Goal: Transaction & Acquisition: Book appointment/travel/reservation

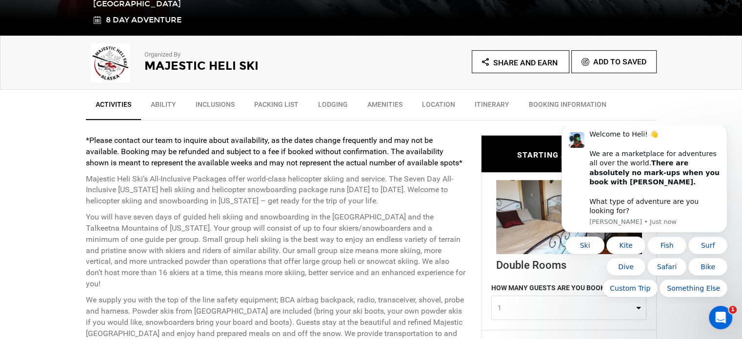
click at [157, 100] on link "Ability" at bounding box center [163, 107] width 45 height 24
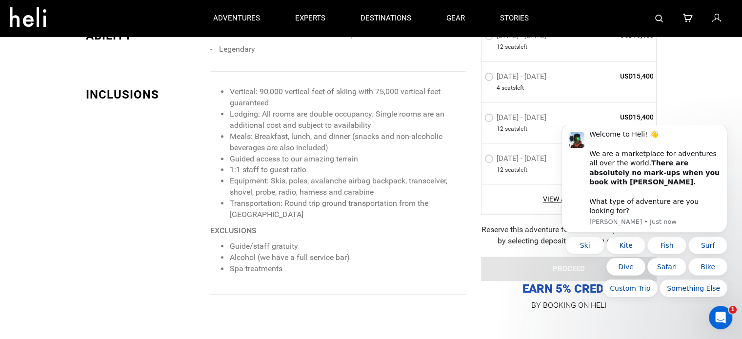
scroll to position [920, 0]
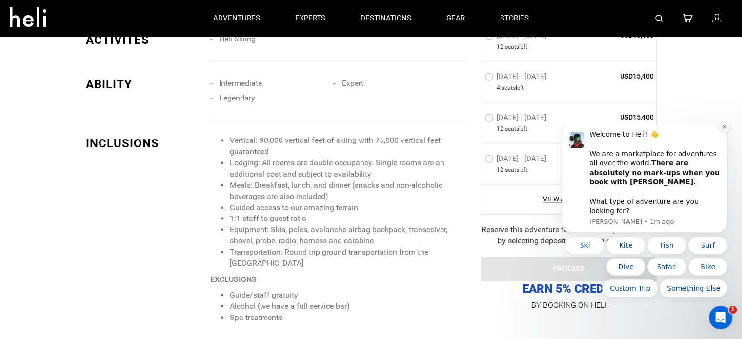
click at [724, 128] on icon "Dismiss notification" at bounding box center [723, 126] width 3 height 3
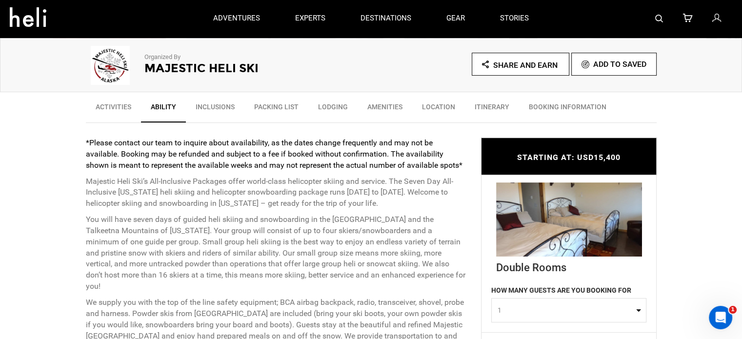
scroll to position [286, 0]
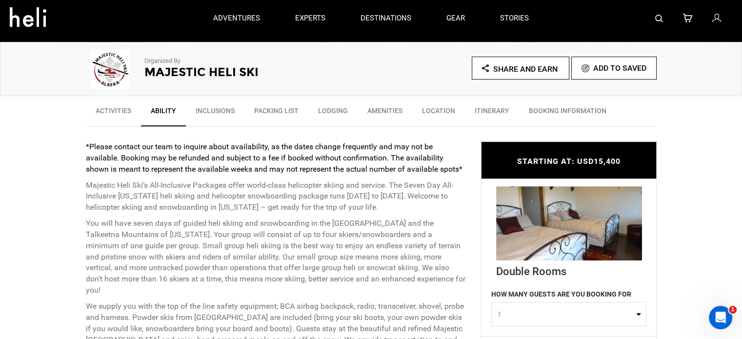
click at [336, 108] on link "Lodging" at bounding box center [332, 113] width 49 height 24
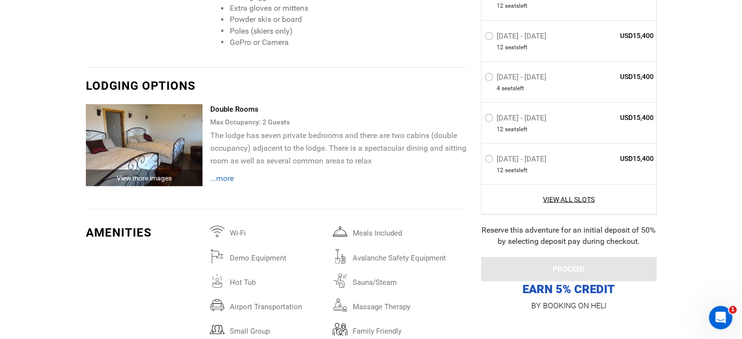
scroll to position [1834, 0]
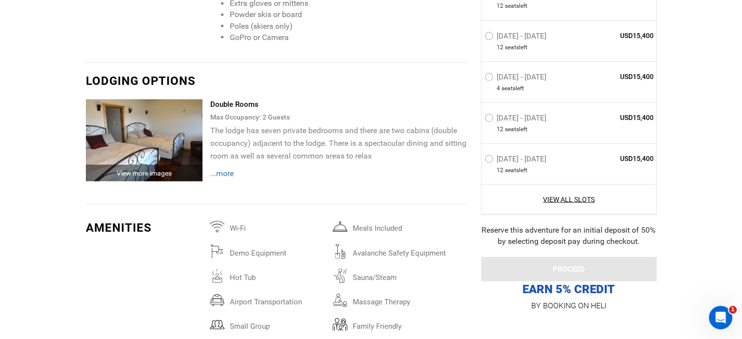
click at [229, 168] on span "...more" at bounding box center [221, 172] width 23 height 9
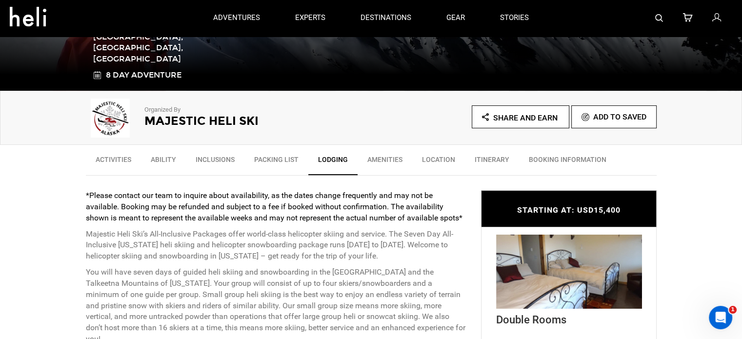
scroll to position [224, 0]
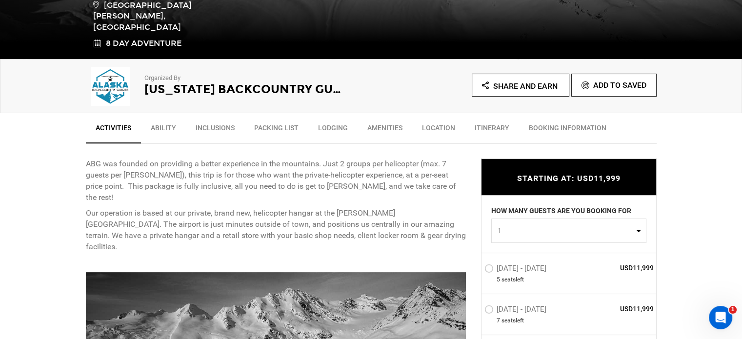
scroll to position [293, 0]
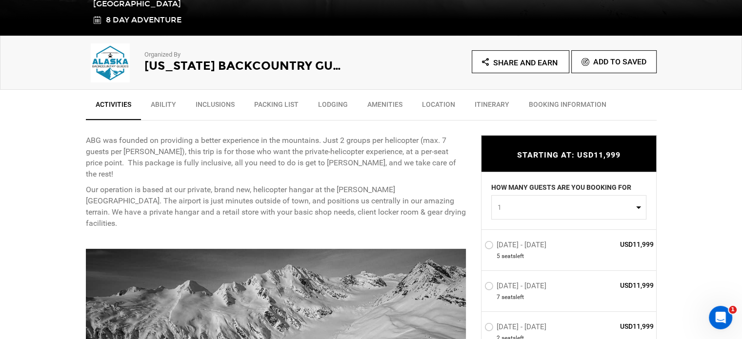
click at [163, 103] on link "Ability" at bounding box center [163, 107] width 45 height 24
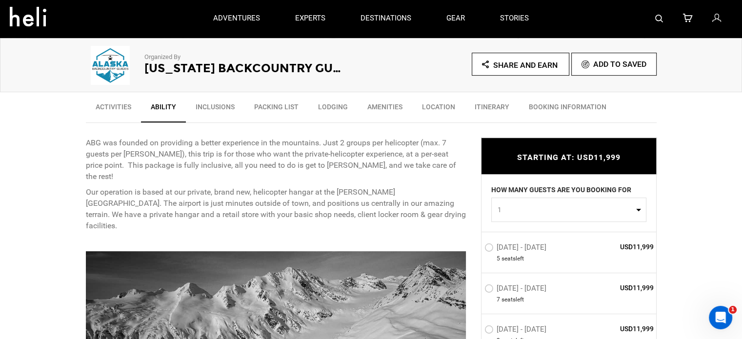
scroll to position [288, 0]
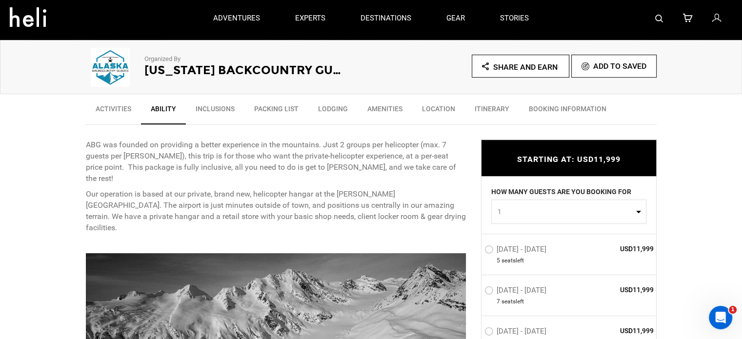
click at [328, 108] on link "Lodging" at bounding box center [332, 111] width 49 height 24
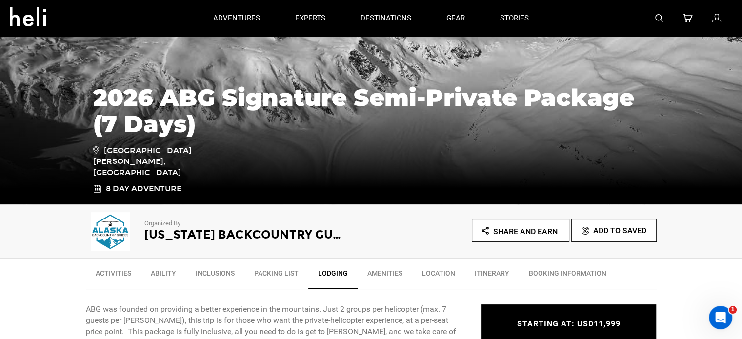
scroll to position [123, 0]
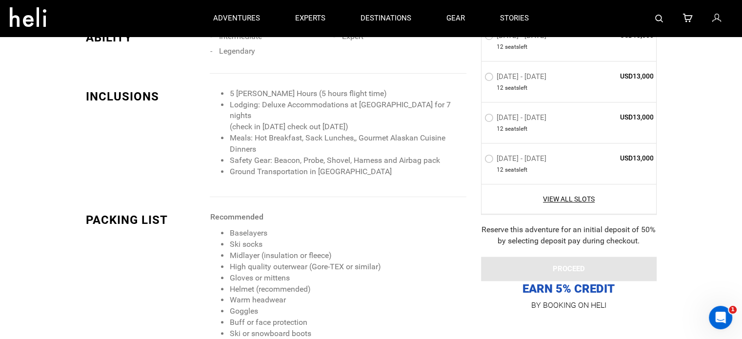
scroll to position [1024, 0]
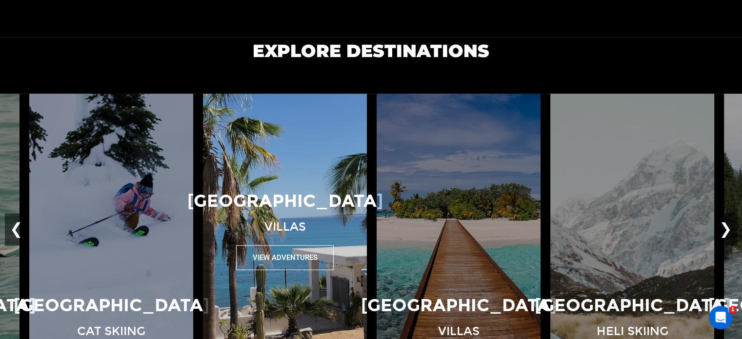
scroll to position [585, 0]
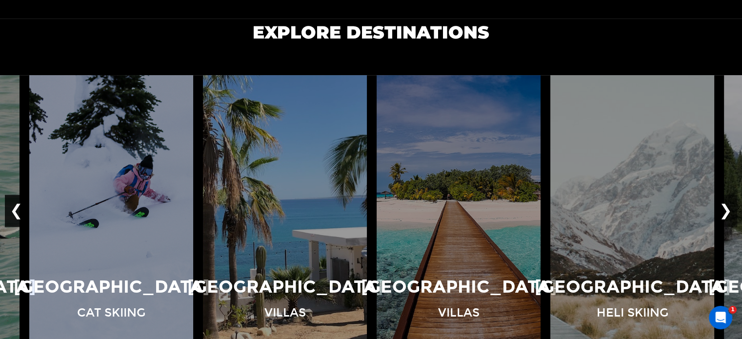
click at [11, 206] on button "❮" at bounding box center [16, 211] width 23 height 32
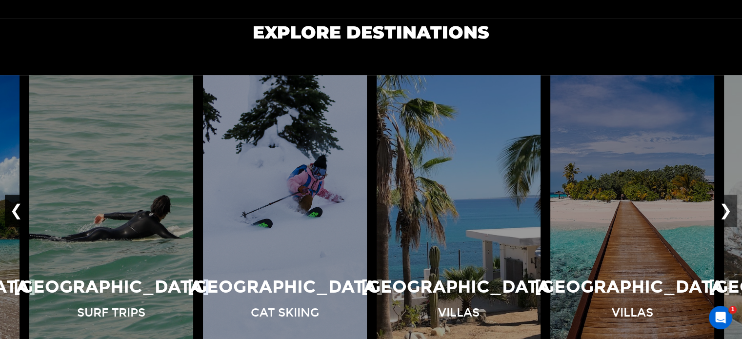
click at [12, 208] on button "❮" at bounding box center [16, 211] width 23 height 32
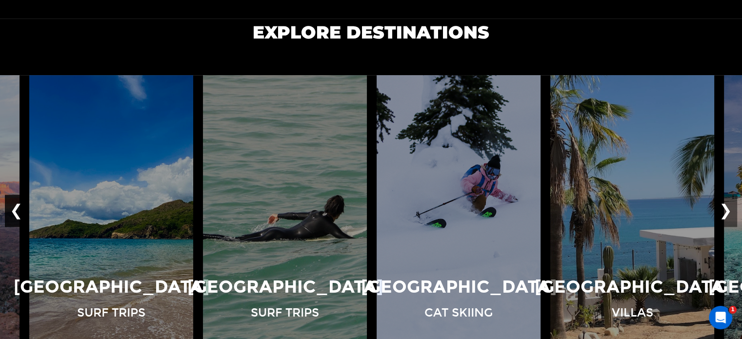
click at [12, 208] on button "❮" at bounding box center [16, 211] width 23 height 32
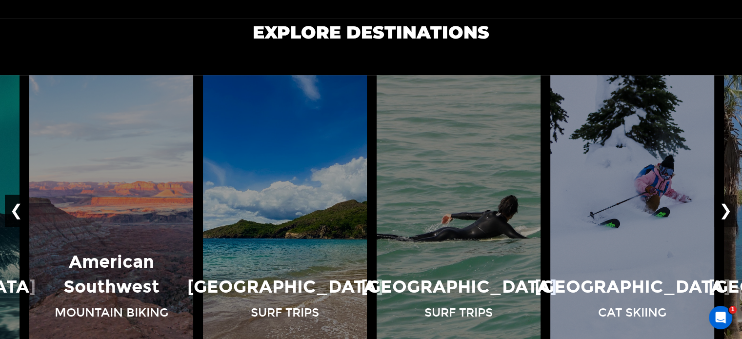
click at [12, 208] on button "❮" at bounding box center [16, 211] width 23 height 32
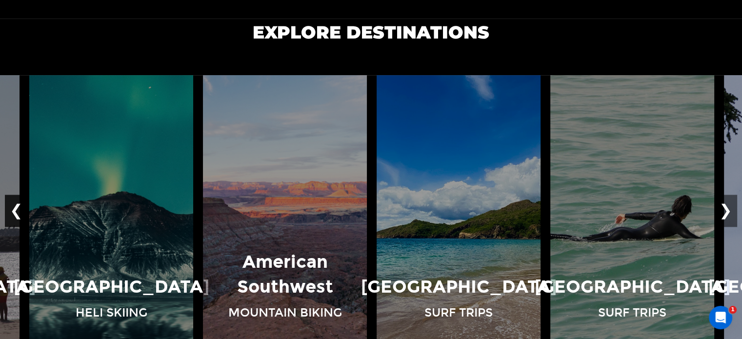
click at [12, 208] on button "❮" at bounding box center [16, 211] width 23 height 32
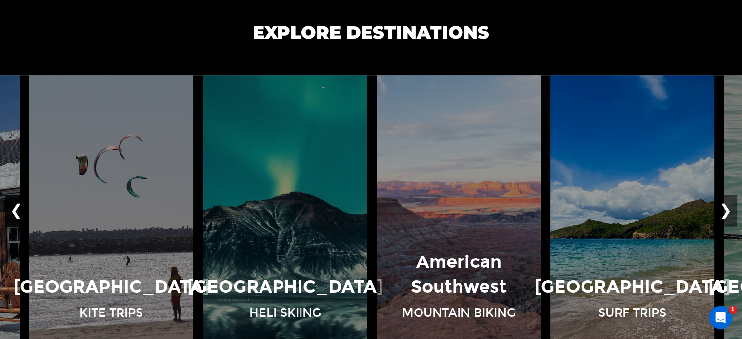
click at [12, 208] on button "❮" at bounding box center [16, 211] width 23 height 32
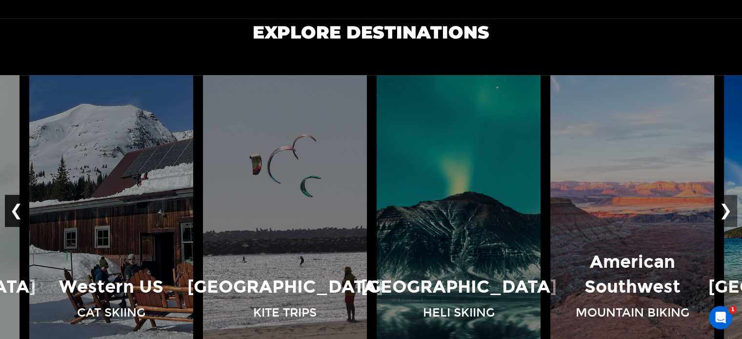
click at [12, 208] on button "❮" at bounding box center [16, 211] width 23 height 32
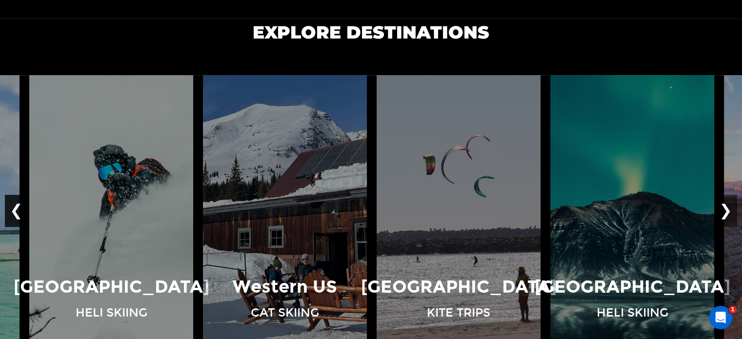
click at [12, 208] on button "❮" at bounding box center [16, 211] width 23 height 32
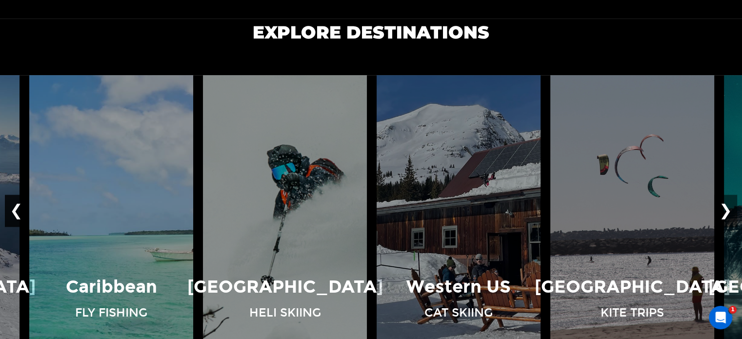
click at [12, 208] on button "❮" at bounding box center [16, 211] width 23 height 32
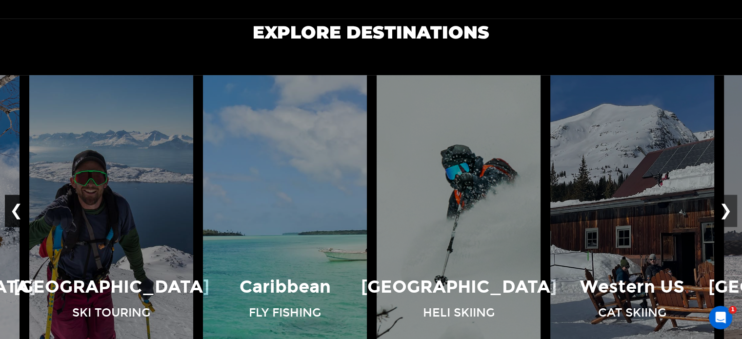
click at [12, 208] on button "❮" at bounding box center [16, 211] width 23 height 32
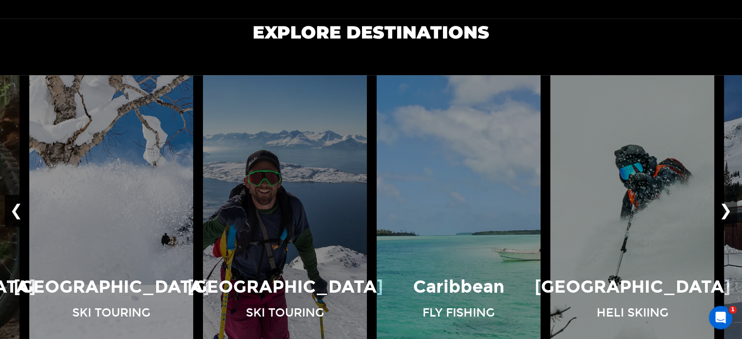
click at [12, 208] on button "❮" at bounding box center [16, 211] width 23 height 32
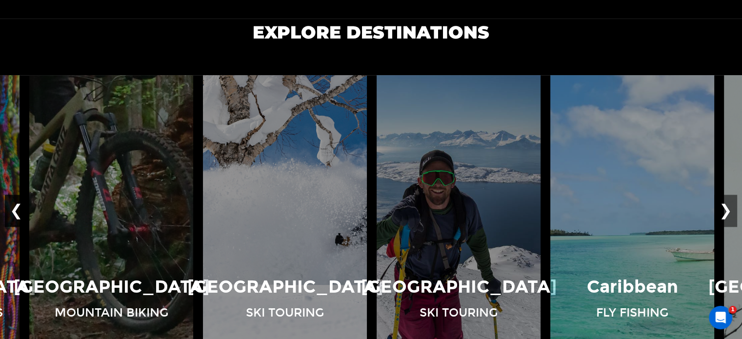
click at [12, 208] on button "❮" at bounding box center [16, 211] width 23 height 32
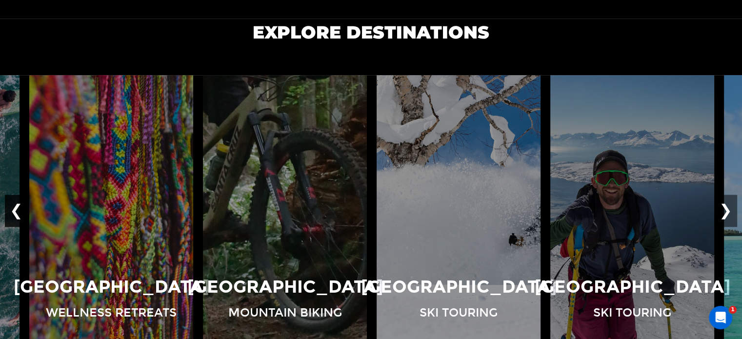
click at [12, 208] on button "❮" at bounding box center [16, 211] width 23 height 32
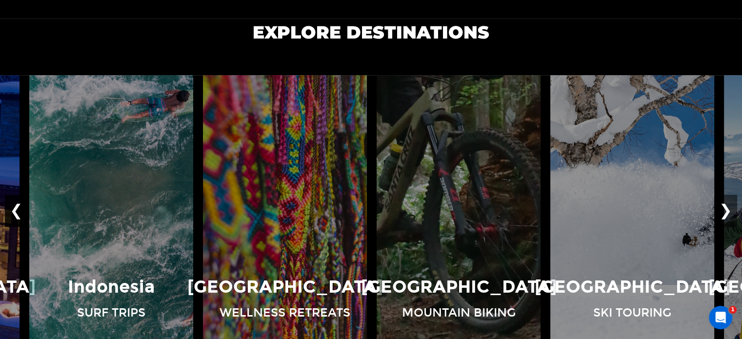
click at [12, 208] on button "❮" at bounding box center [16, 211] width 23 height 32
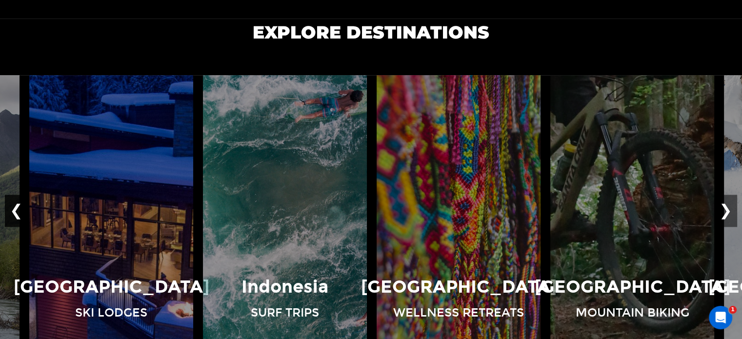
click at [12, 208] on button "❮" at bounding box center [16, 211] width 23 height 32
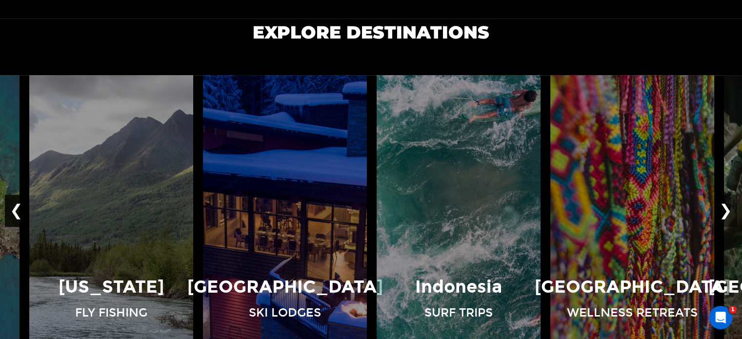
click at [12, 208] on button "❮" at bounding box center [16, 211] width 23 height 32
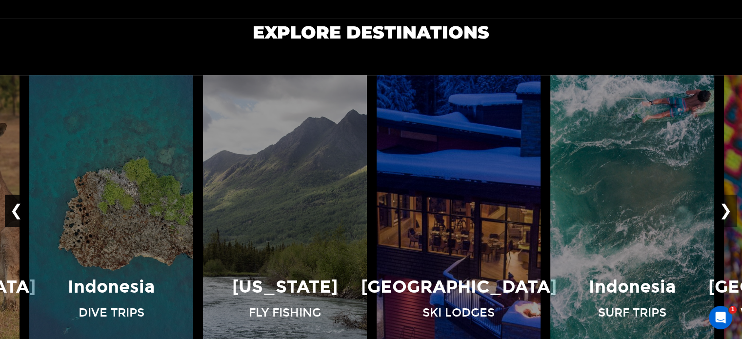
click at [12, 208] on button "❮" at bounding box center [16, 211] width 23 height 32
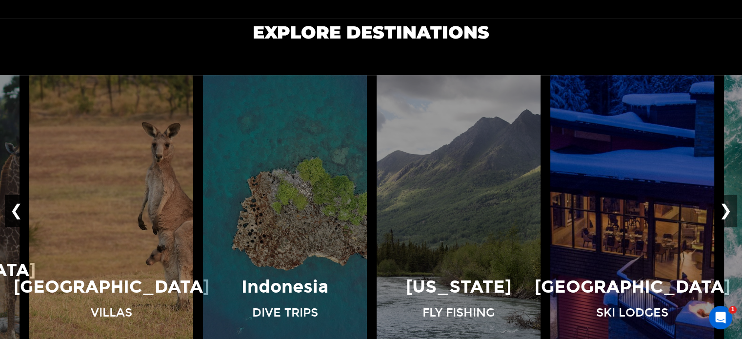
click at [12, 208] on button "❮" at bounding box center [16, 211] width 23 height 32
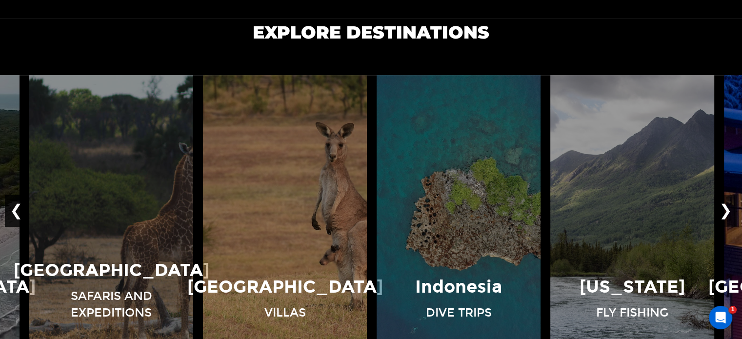
click at [12, 208] on button "❮" at bounding box center [16, 211] width 23 height 32
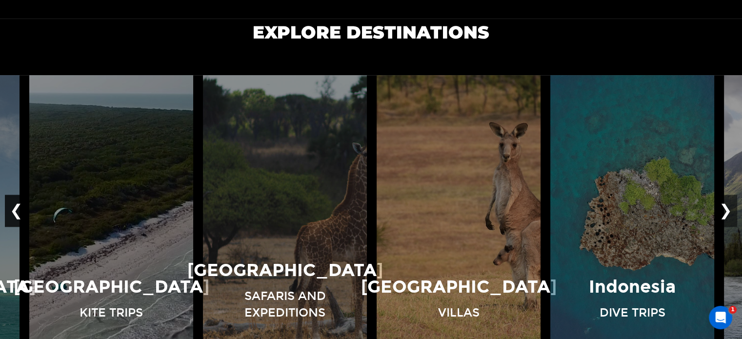
click at [12, 208] on button "❮" at bounding box center [16, 211] width 23 height 32
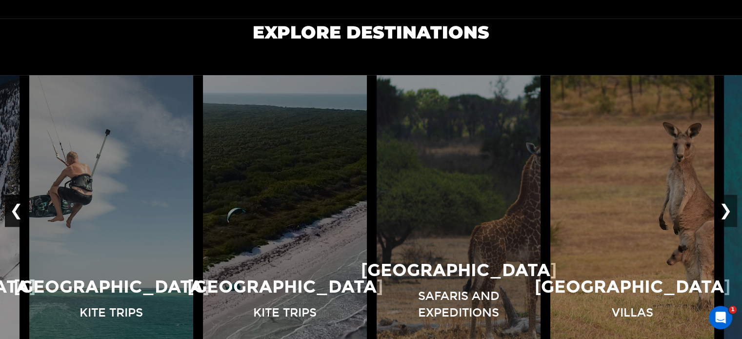
click at [12, 208] on button "❮" at bounding box center [16, 211] width 23 height 32
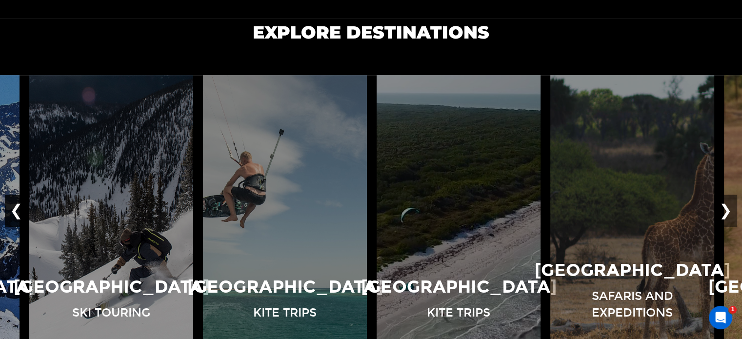
click at [12, 208] on button "❮" at bounding box center [16, 211] width 23 height 32
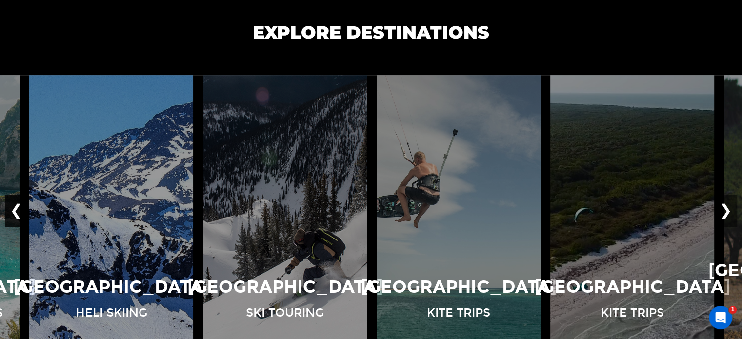
click at [12, 208] on button "❮" at bounding box center [16, 211] width 23 height 32
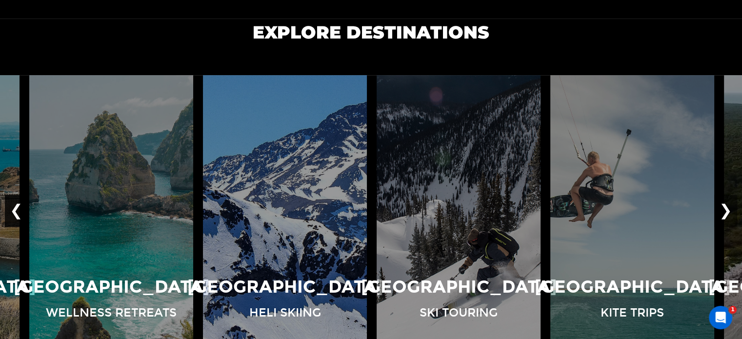
click at [12, 208] on button "❮" at bounding box center [16, 211] width 23 height 32
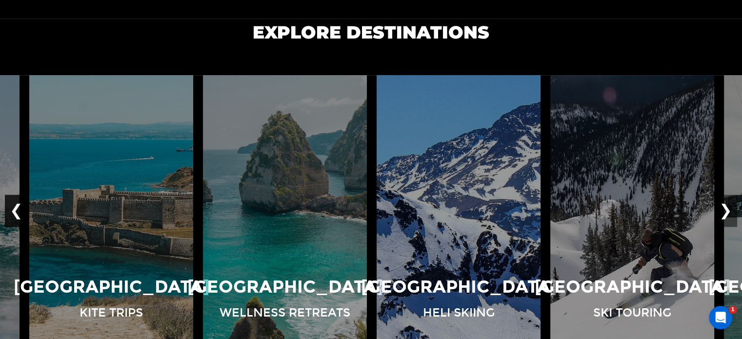
click at [12, 208] on button "❮" at bounding box center [16, 211] width 23 height 32
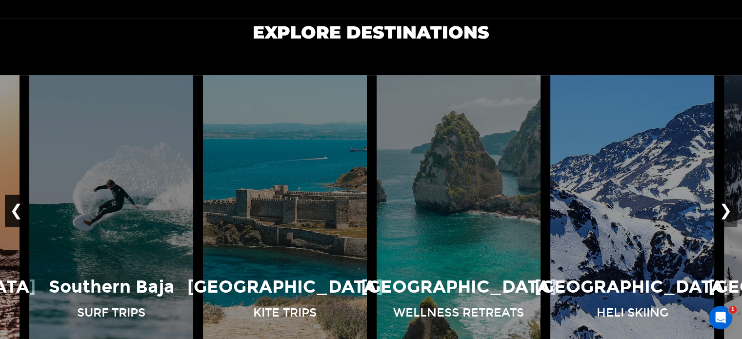
click at [12, 208] on button "❮" at bounding box center [16, 211] width 23 height 32
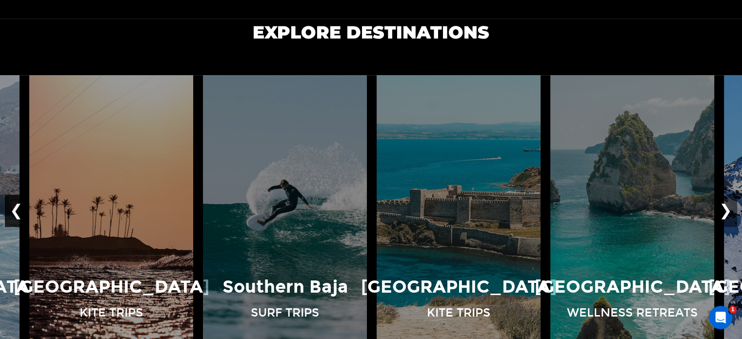
click at [12, 208] on button "❮" at bounding box center [16, 211] width 23 height 32
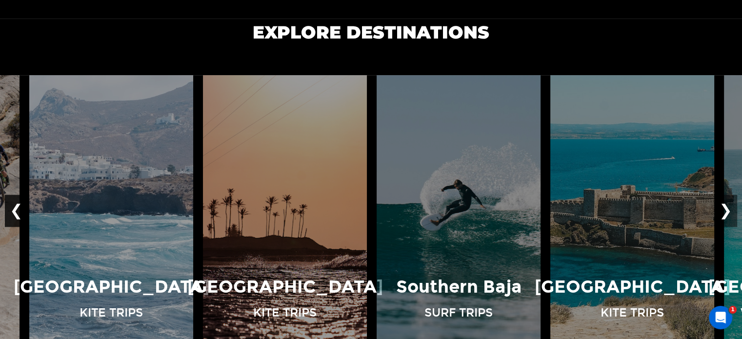
click at [12, 208] on button "❮" at bounding box center [16, 211] width 23 height 32
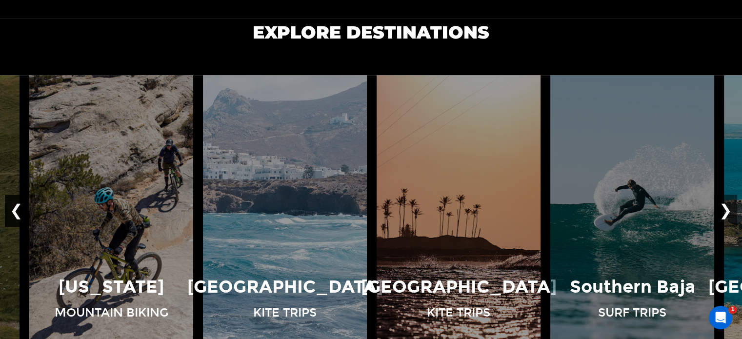
click at [12, 208] on button "❮" at bounding box center [16, 211] width 23 height 32
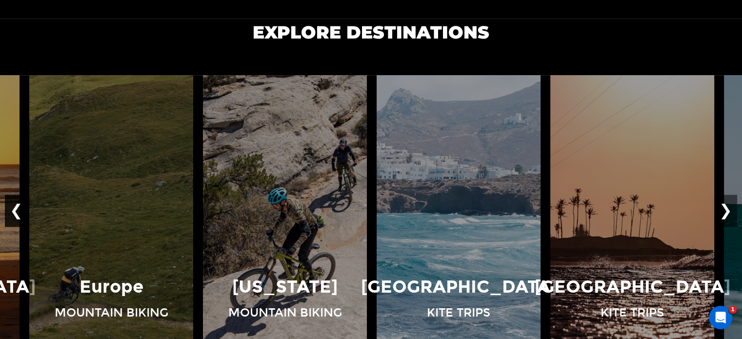
click at [12, 208] on button "❮" at bounding box center [16, 211] width 23 height 32
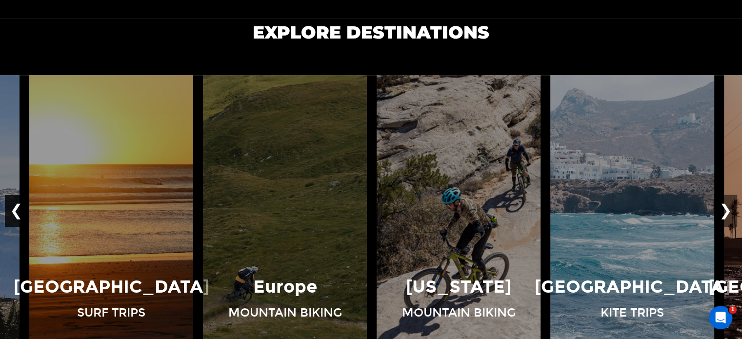
click at [12, 208] on button "❮" at bounding box center [16, 211] width 23 height 32
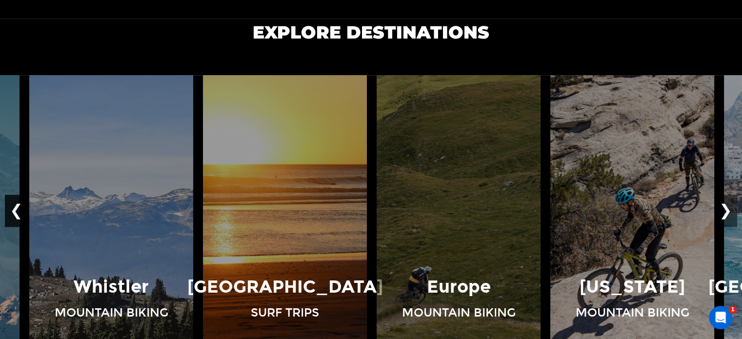
click at [12, 208] on button "❮" at bounding box center [16, 211] width 23 height 32
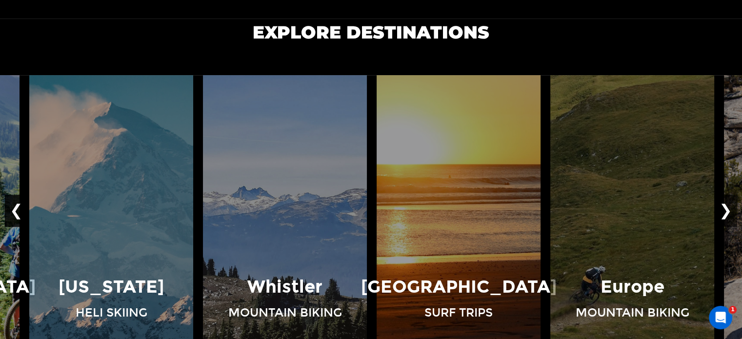
click at [12, 208] on button "❮" at bounding box center [16, 211] width 23 height 32
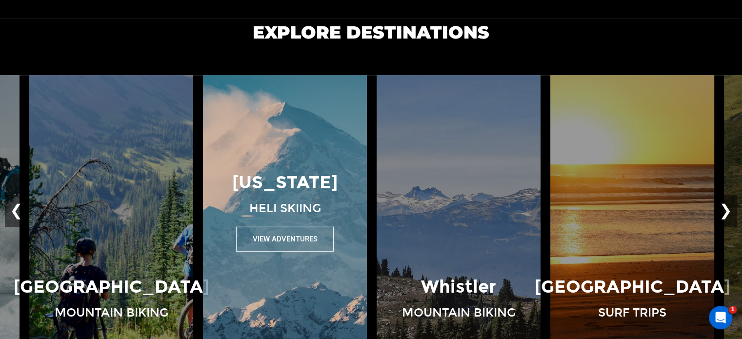
click at [289, 237] on button "View Adventures" at bounding box center [285, 238] width 98 height 25
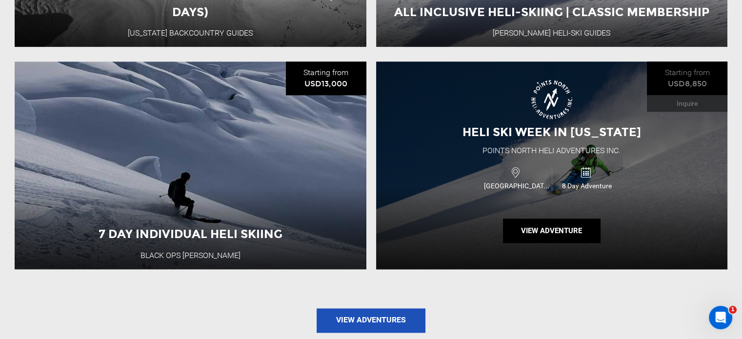
scroll to position [1268, 0]
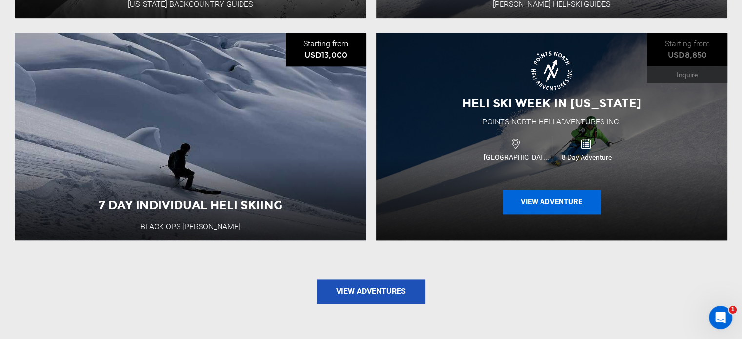
click at [553, 205] on button "View Adventure" at bounding box center [552, 202] width 98 height 24
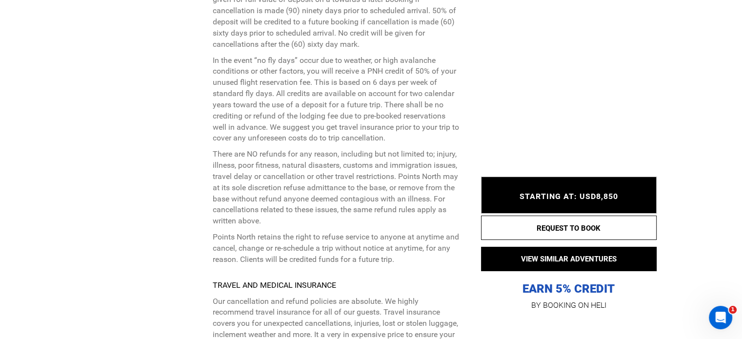
scroll to position [3317, 0]
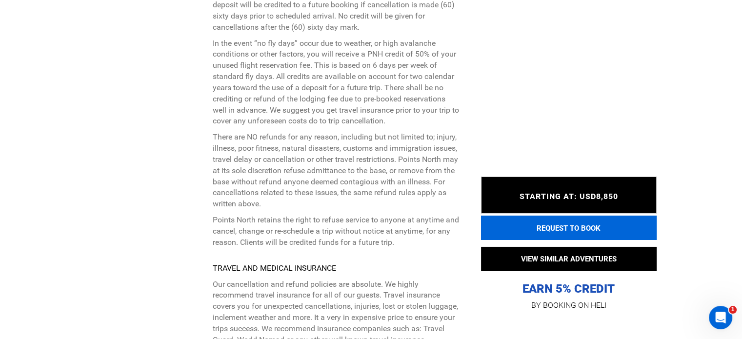
click at [589, 216] on button "REQUEST TO BOOK" at bounding box center [569, 228] width 176 height 24
